Goal: Task Accomplishment & Management: Manage account settings

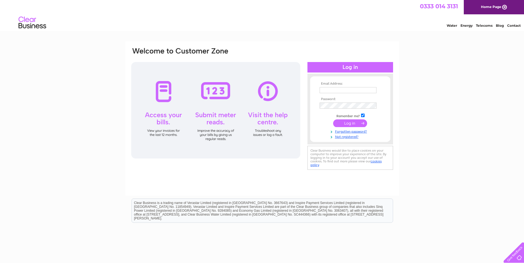
click at [340, 90] on input "text" at bounding box center [347, 90] width 57 height 6
type input "clogan@floorscastle.com"
click at [356, 124] on input "submit" at bounding box center [350, 124] width 34 height 8
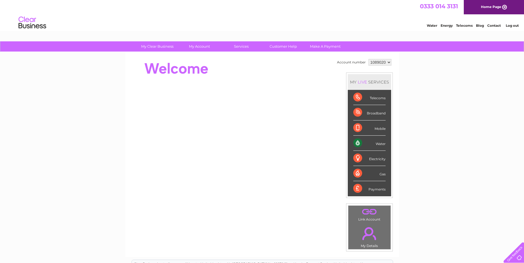
click at [377, 142] on div "Water" at bounding box center [369, 143] width 32 height 15
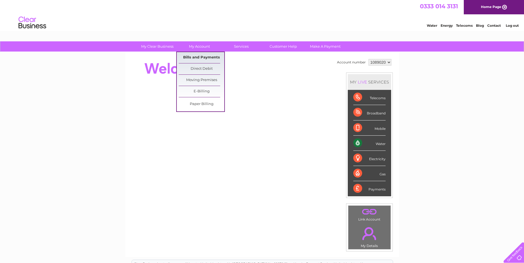
click at [207, 57] on link "Bills and Payments" at bounding box center [202, 57] width 46 height 11
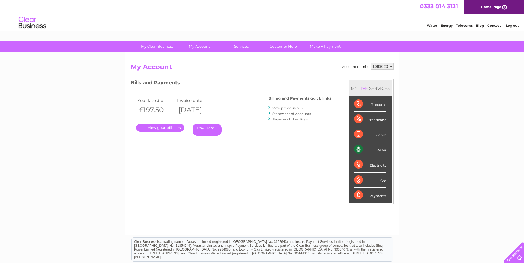
click at [284, 109] on link "View previous bills" at bounding box center [287, 108] width 30 height 4
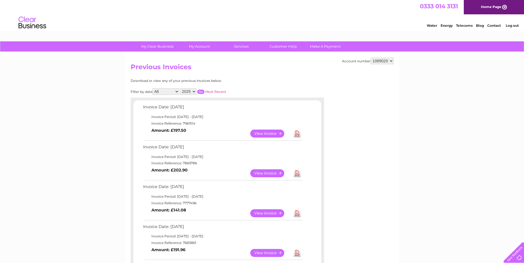
click at [268, 132] on link "View" at bounding box center [270, 134] width 41 height 8
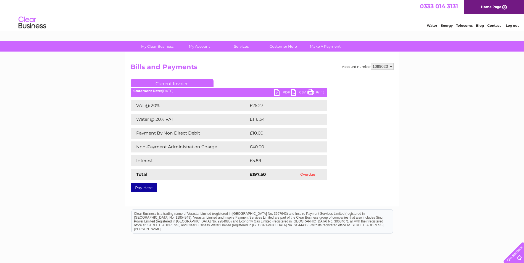
drag, startPoint x: 310, startPoint y: 93, endPoint x: 72, endPoint y: 25, distance: 248.0
click at [310, 93] on link "Print" at bounding box center [315, 93] width 17 height 8
click at [284, 91] on link "PDF" at bounding box center [282, 93] width 17 height 8
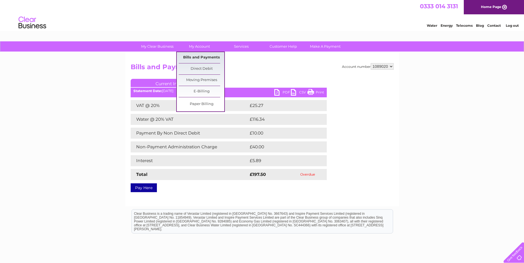
click at [197, 56] on link "Bills and Payments" at bounding box center [202, 57] width 46 height 11
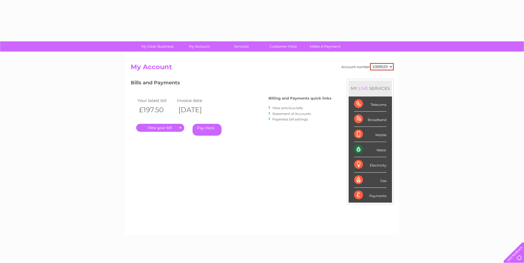
click at [198, 59] on div "Account number 1089020 My Account MY LIVE SERVICES Telecoms Broadband Mobile Wa…" at bounding box center [261, 143] width 273 height 183
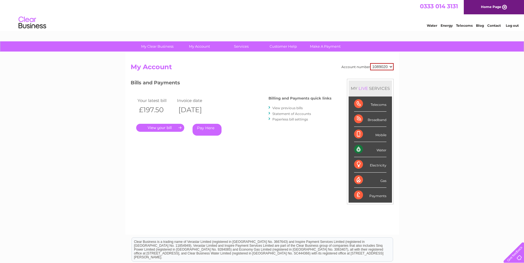
click at [296, 108] on link "View previous bills" at bounding box center [287, 108] width 30 height 4
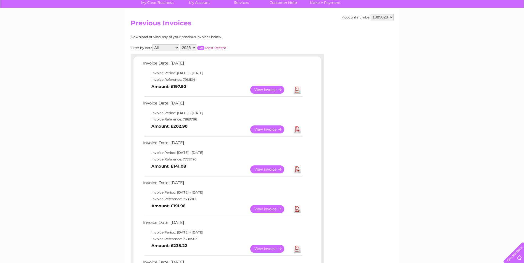
scroll to position [48, 0]
